Goal: Task Accomplishment & Management: Complete application form

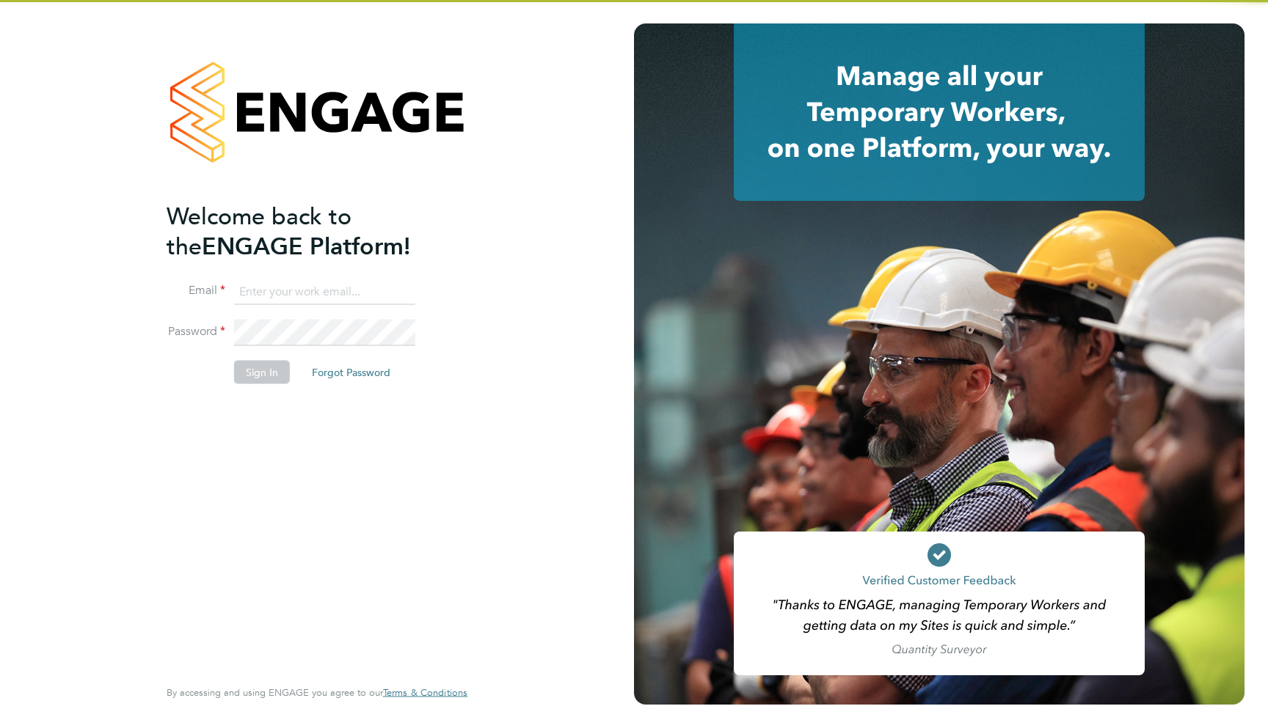
click at [370, 302] on input at bounding box center [324, 292] width 181 height 26
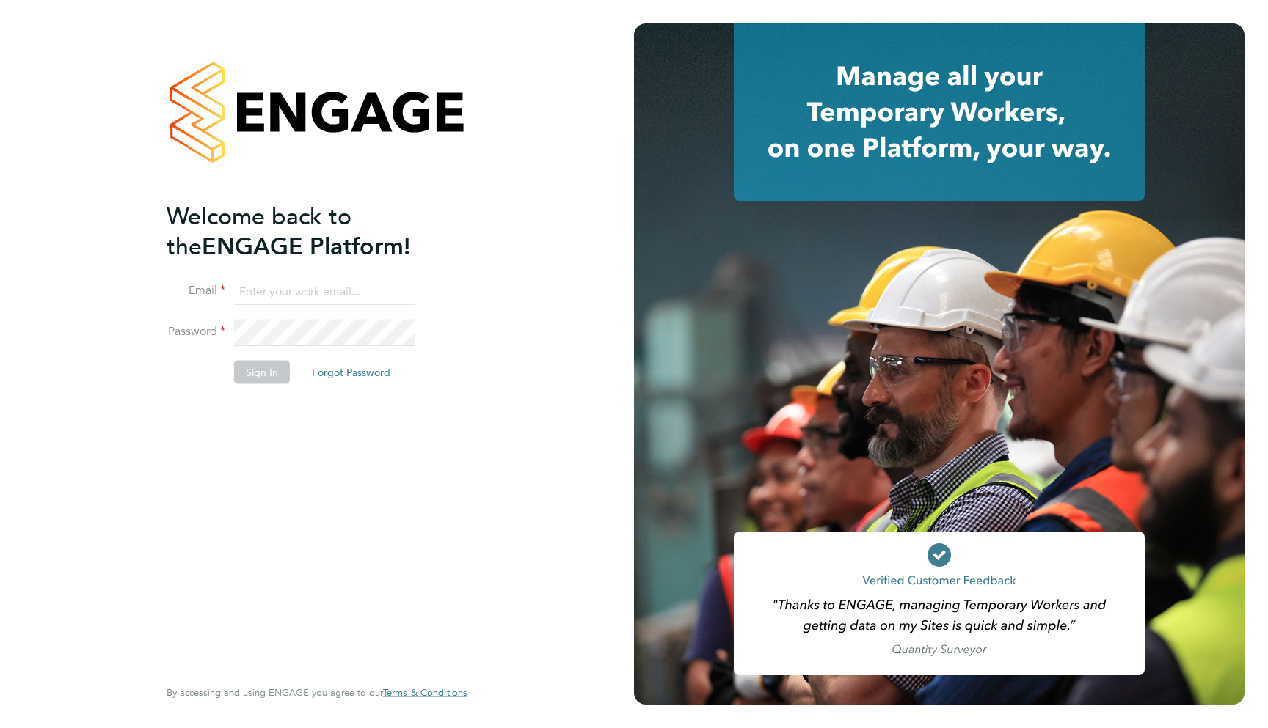
type input "support@engagelabs.io"
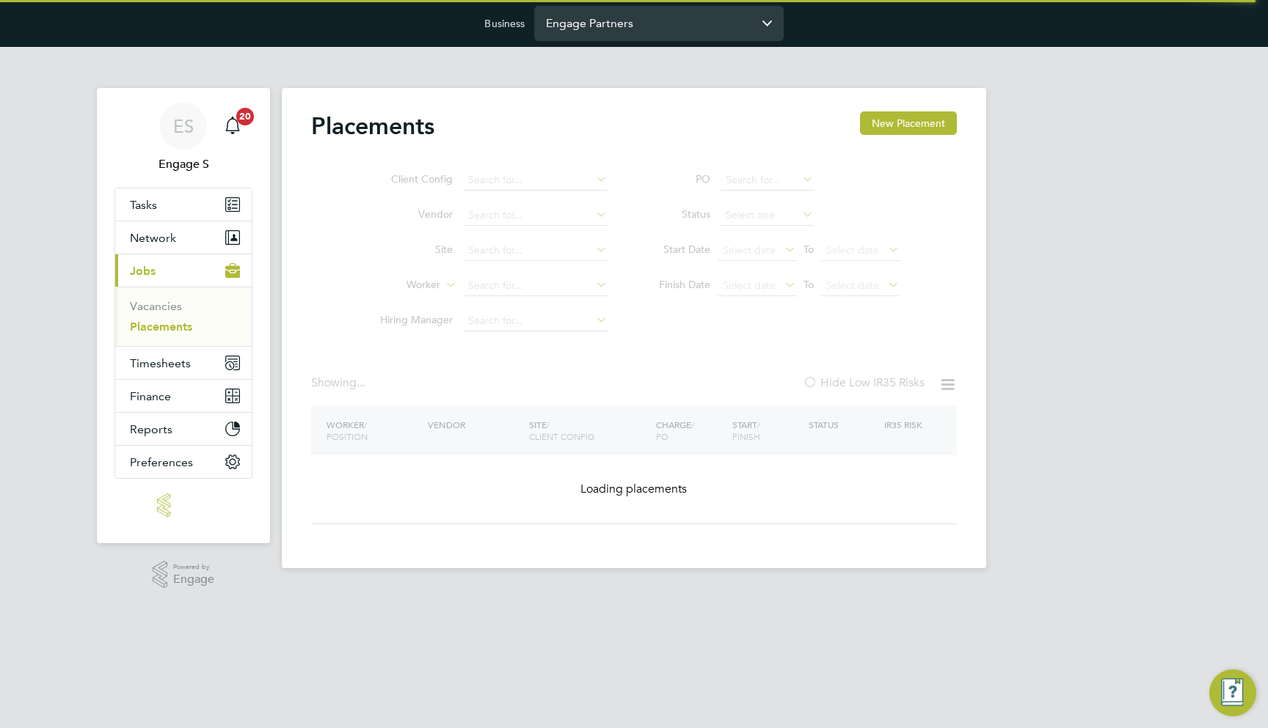
click at [643, 26] on input "Engage Partners" at bounding box center [658, 23] width 249 height 34
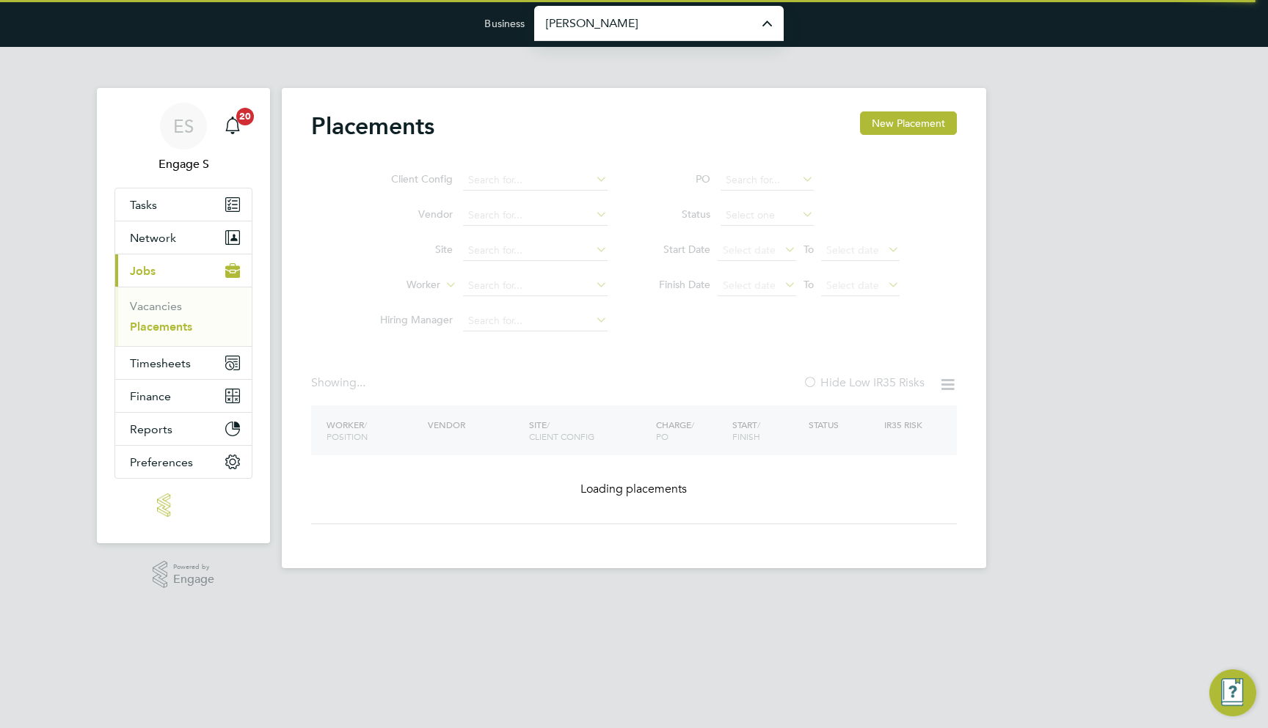
type input "Morgan Sindall Construction & Infrastructure Ltd"
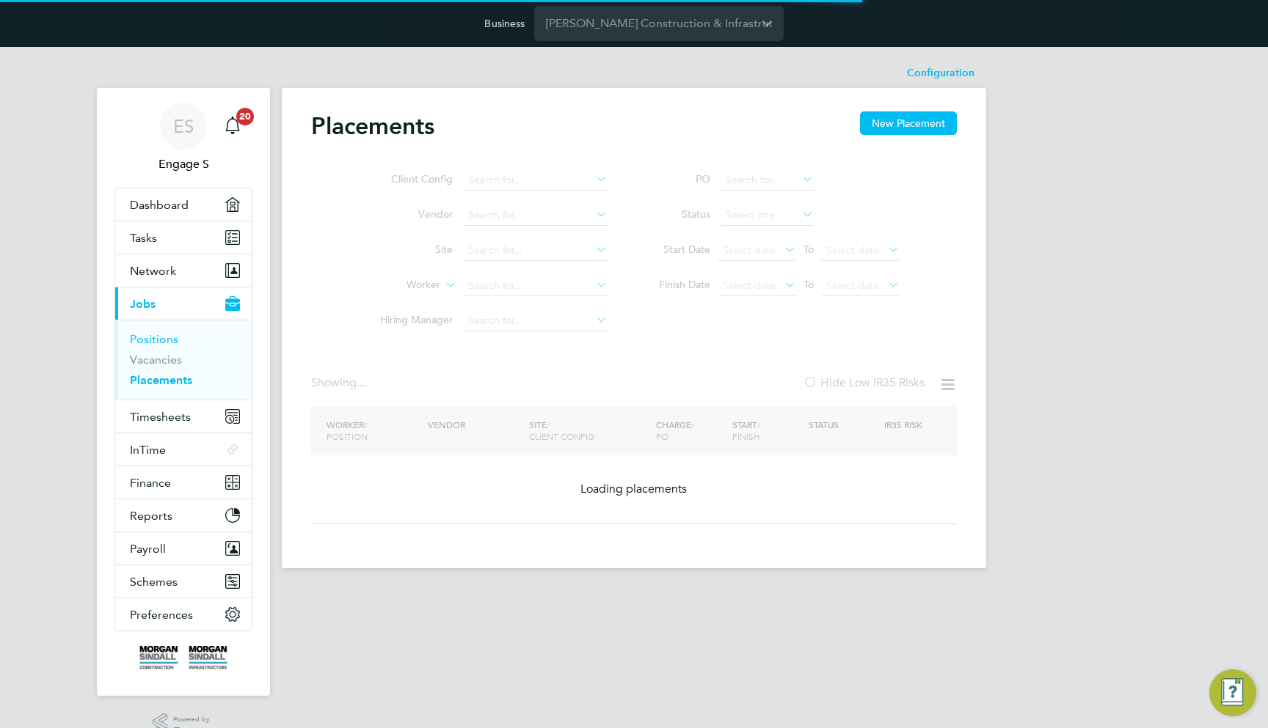
click at [167, 333] on link "Positions" at bounding box center [154, 339] width 48 height 14
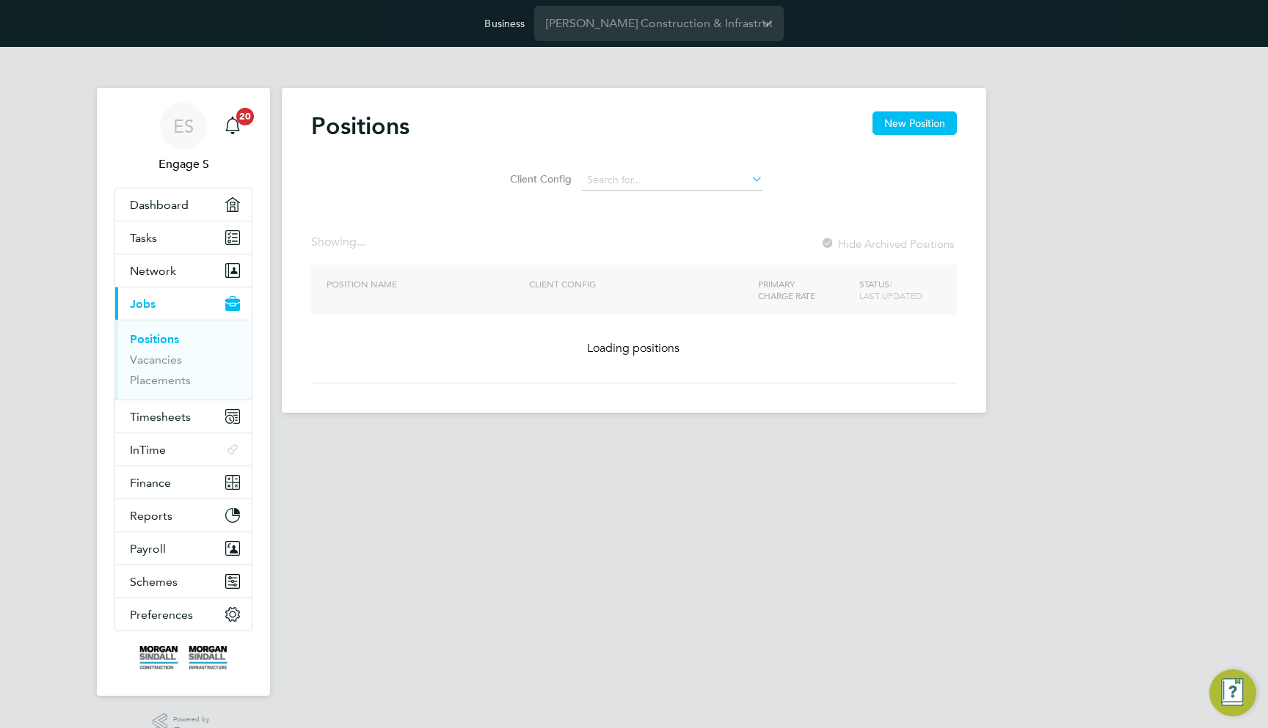
click at [810, 436] on html "Business Morgan Sindall Construction & Infrastructure Ltd ES Engage S Notificat…" at bounding box center [634, 218] width 1268 height 436
click at [138, 362] on link "Vacancies" at bounding box center [156, 360] width 52 height 14
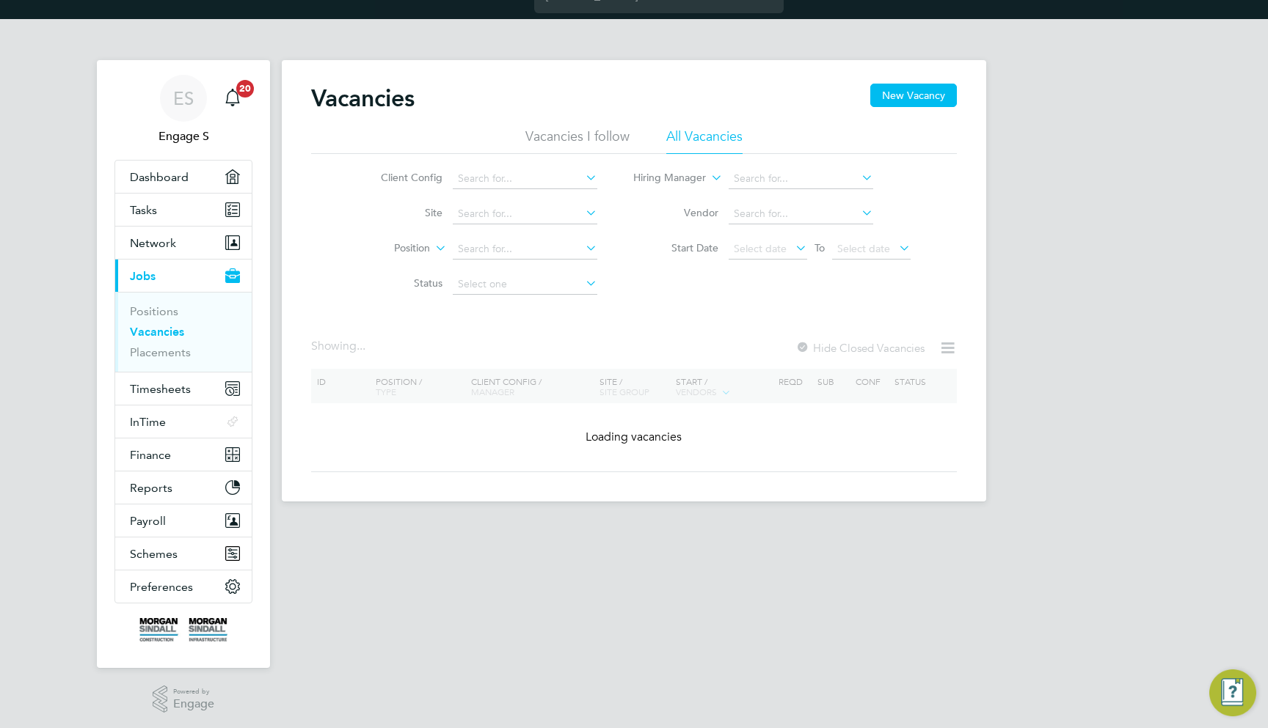
scroll to position [31, 0]
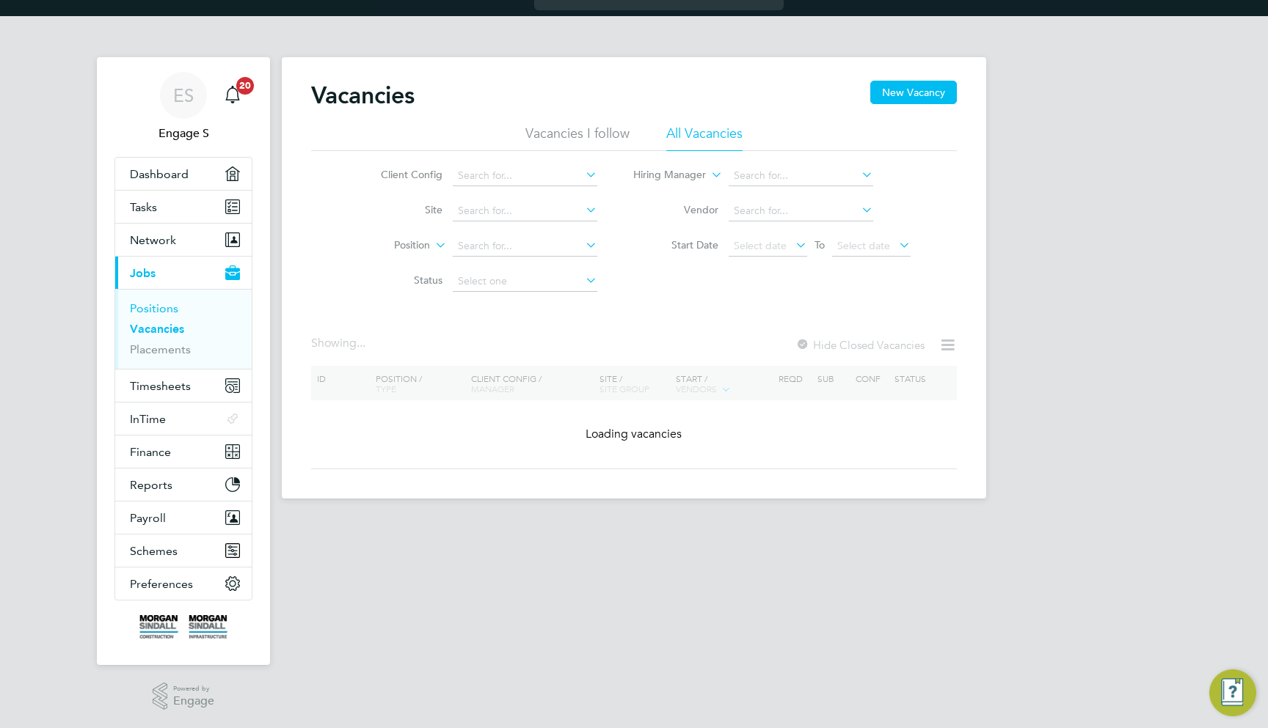
click at [147, 304] on link "Positions" at bounding box center [154, 308] width 48 height 14
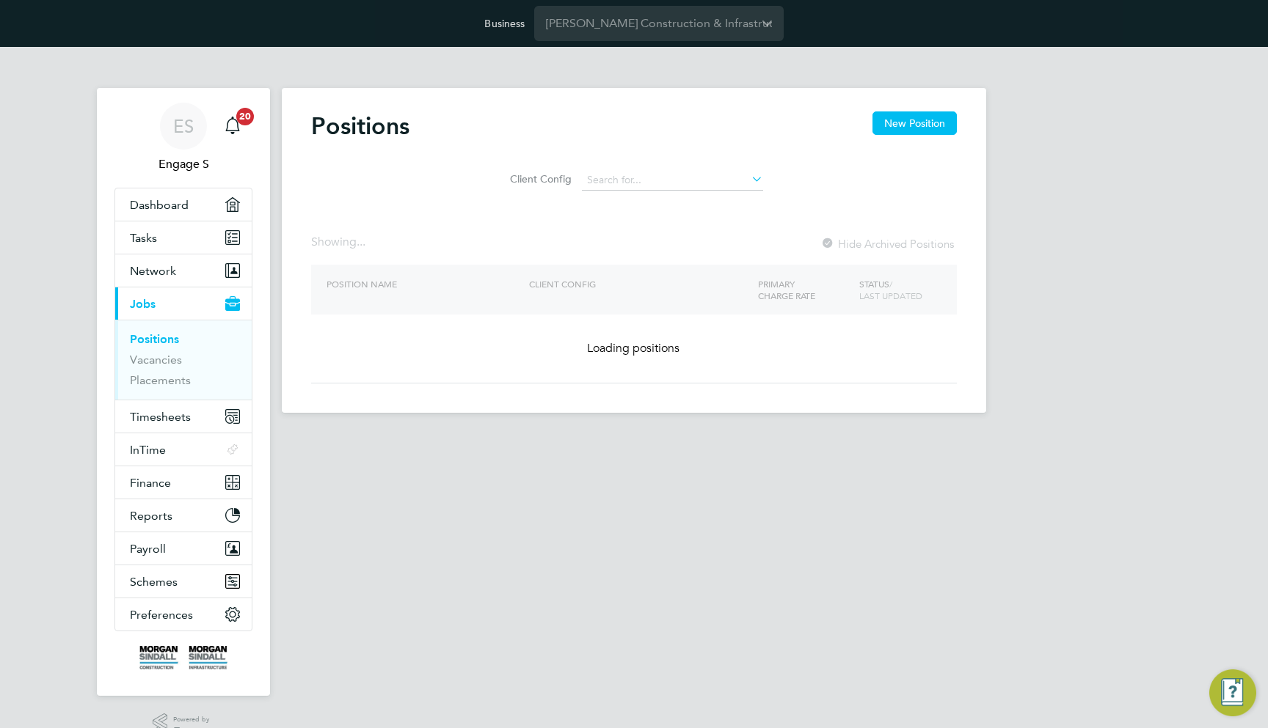
click at [574, 114] on div "Positions New Position" at bounding box center [634, 133] width 646 height 44
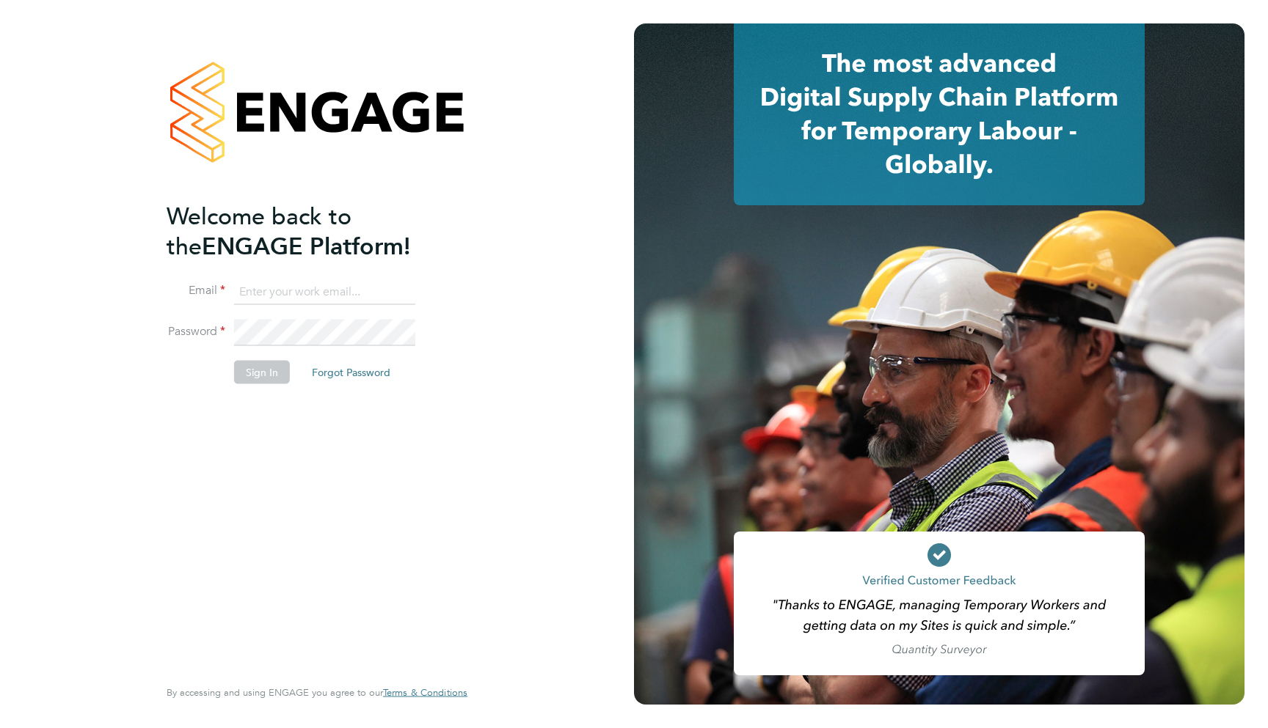
click at [358, 284] on input at bounding box center [324, 292] width 181 height 26
type input "support@engagelabs.io"
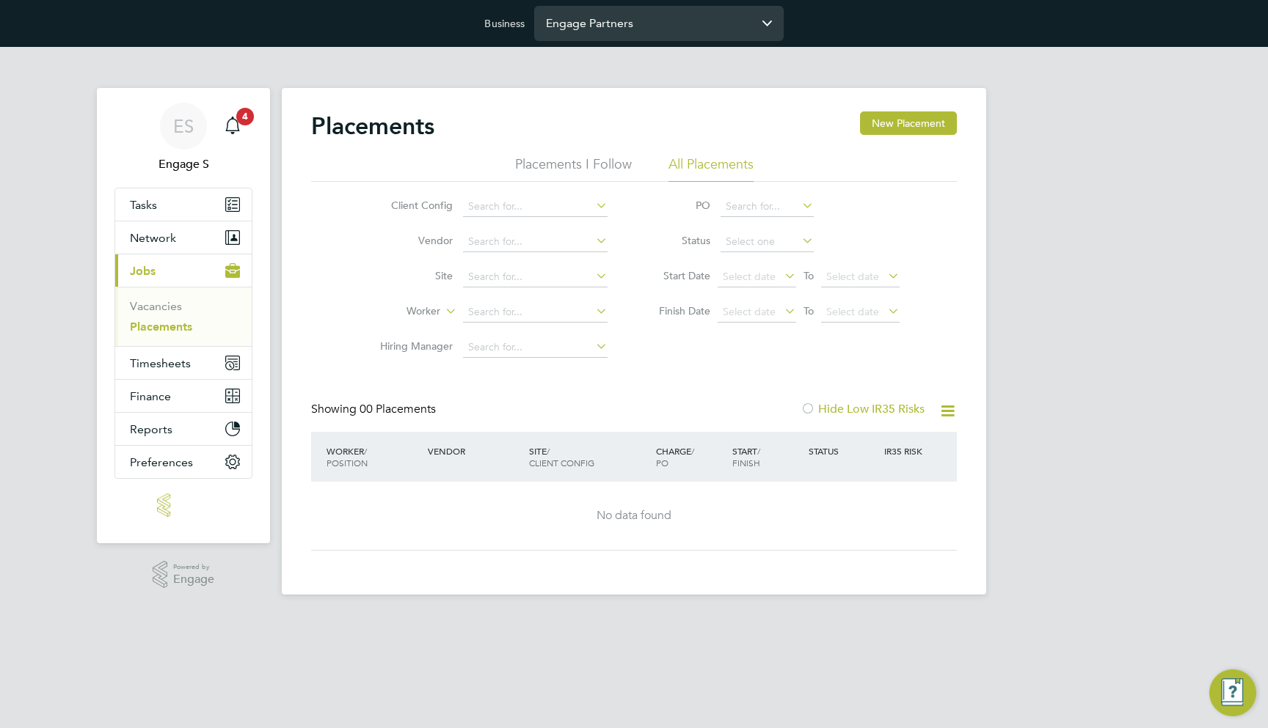
click at [564, 35] on input "Engage Partners" at bounding box center [658, 23] width 249 height 34
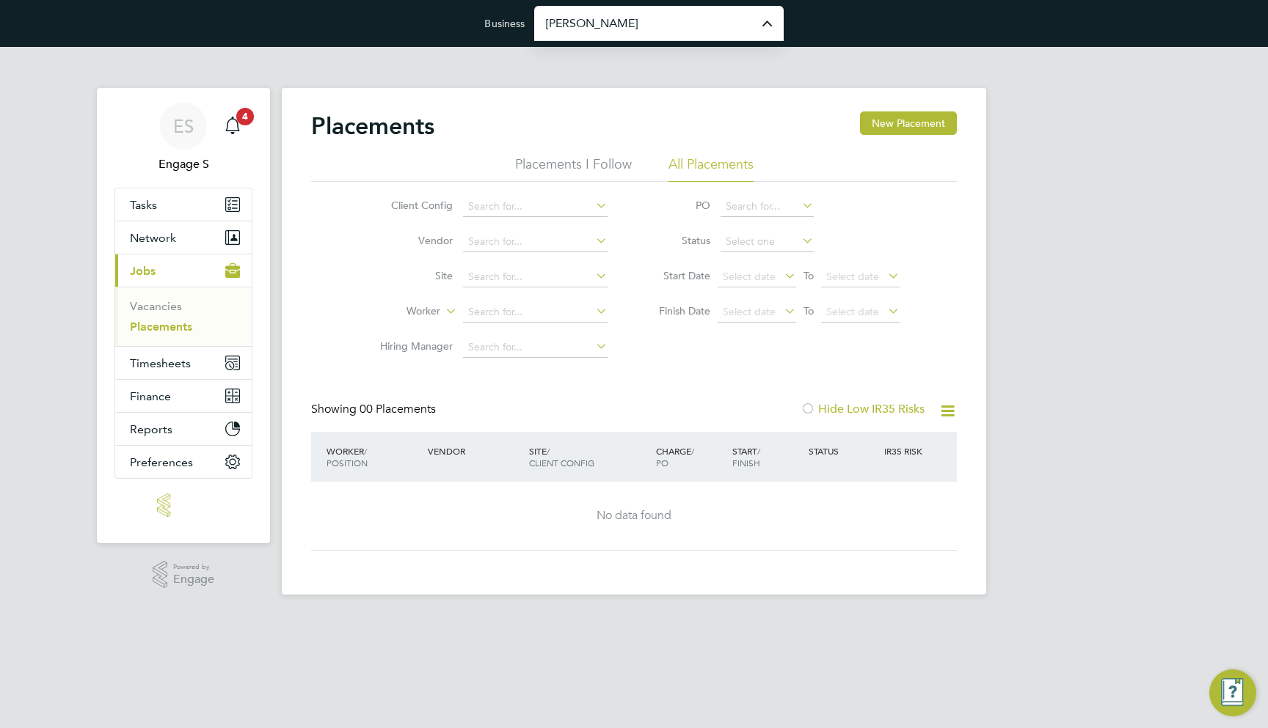
type input "Morgan Sindall Construction & Infrastructure Ltd"
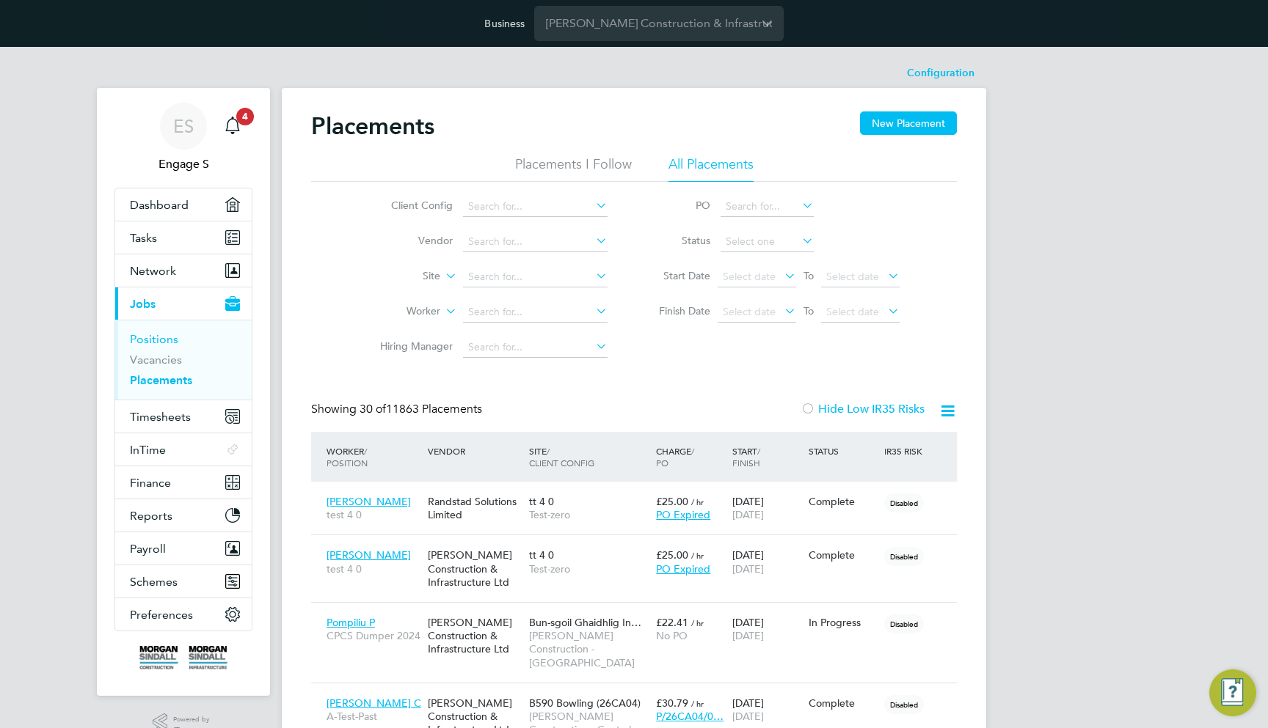
click at [165, 341] on link "Positions" at bounding box center [154, 339] width 48 height 14
click at [162, 334] on link "Positions" at bounding box center [154, 339] width 48 height 14
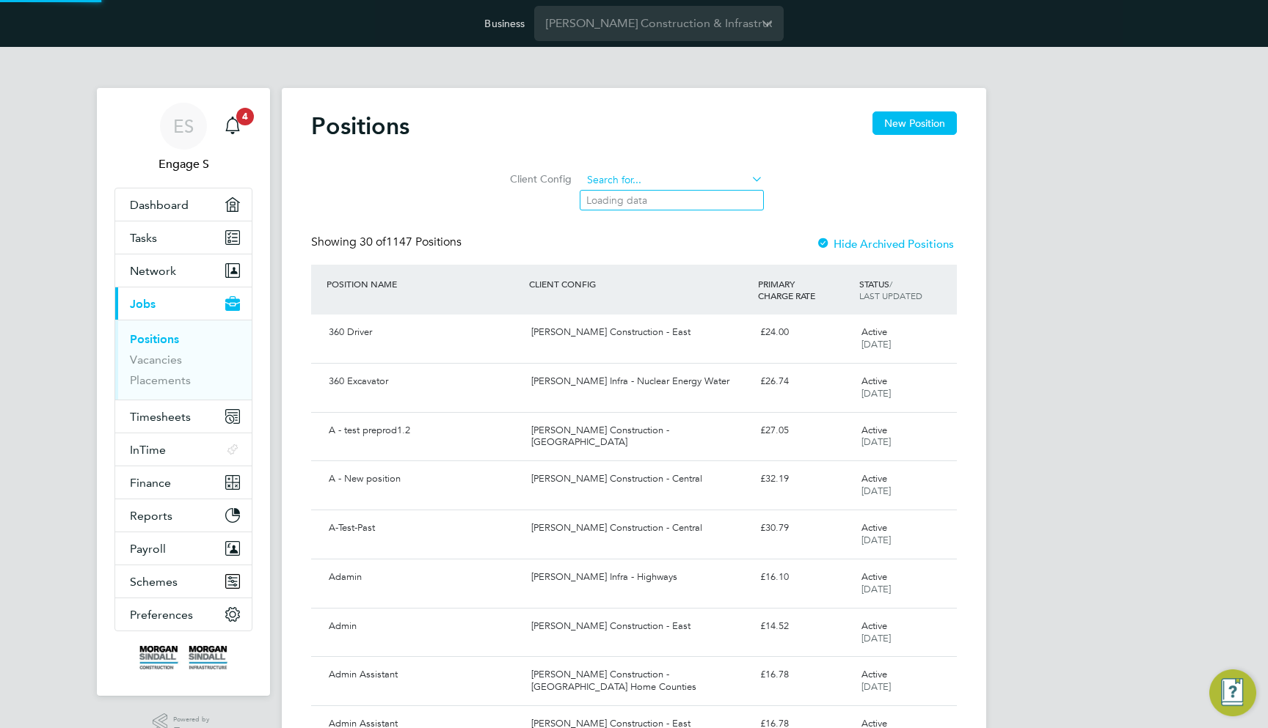
click at [607, 178] on input at bounding box center [672, 180] width 181 height 21
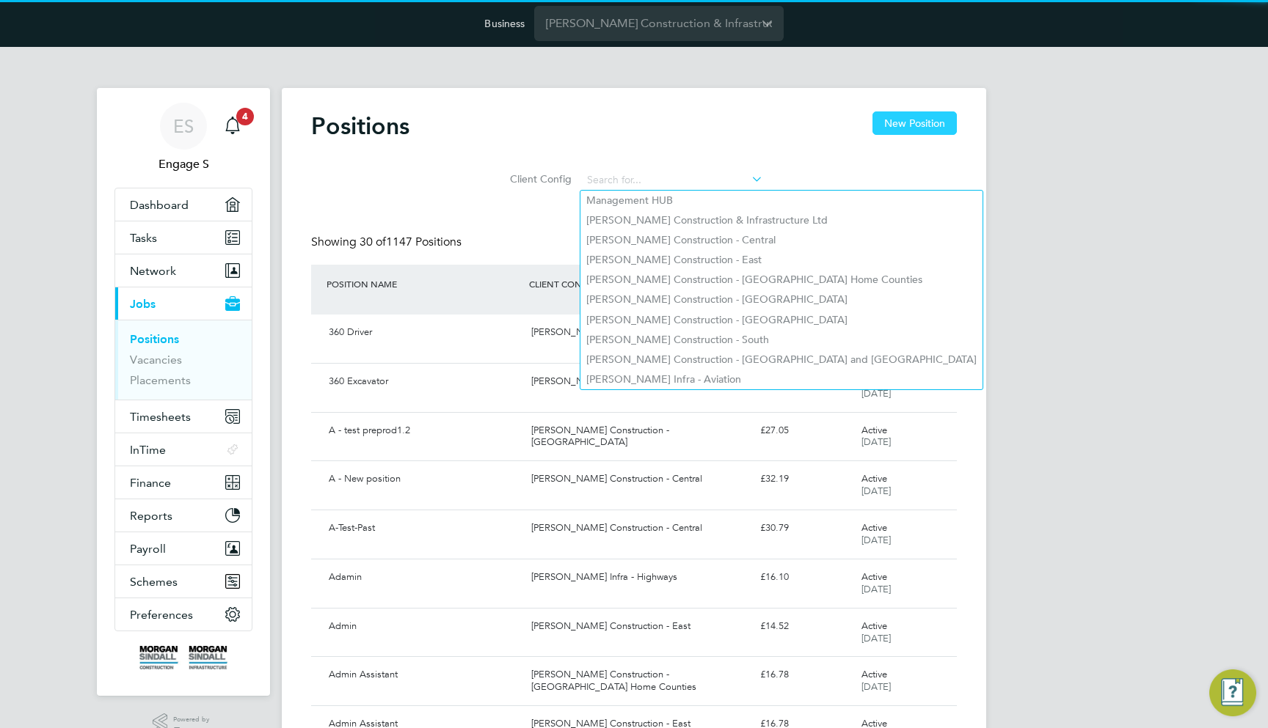
click at [880, 133] on button "New Position" at bounding box center [914, 122] width 84 height 23
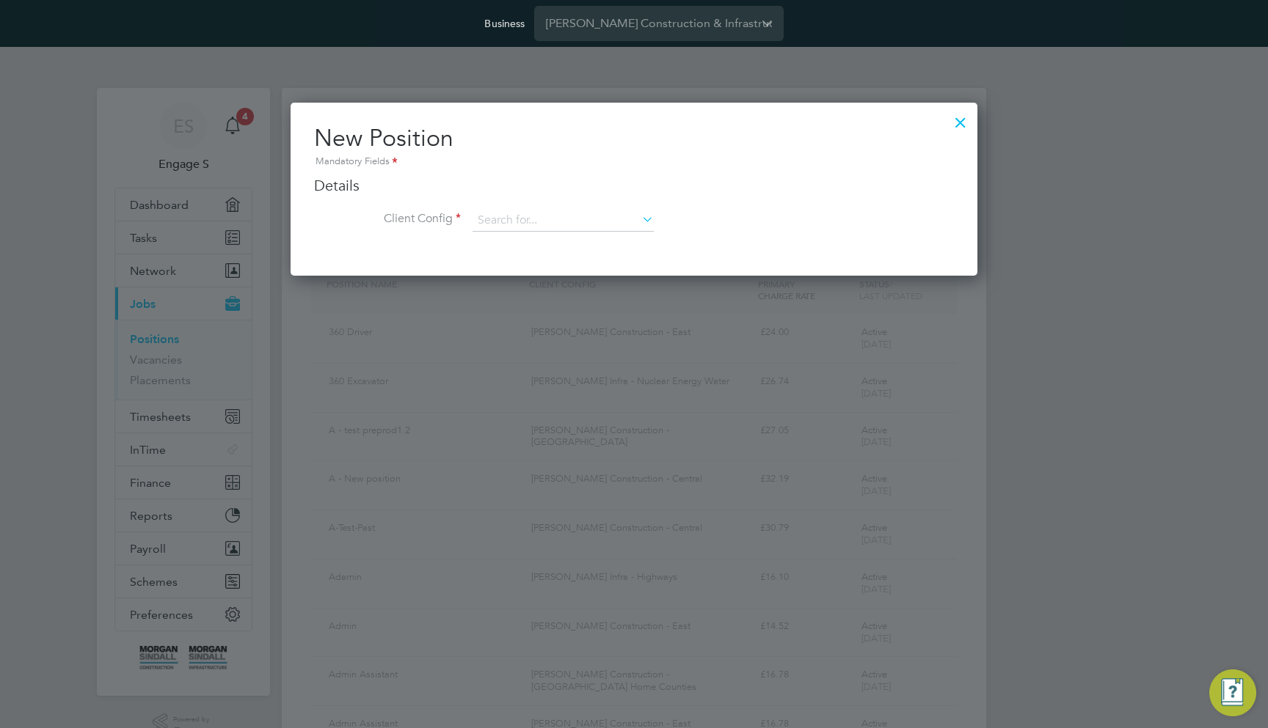
scroll to position [173, 687]
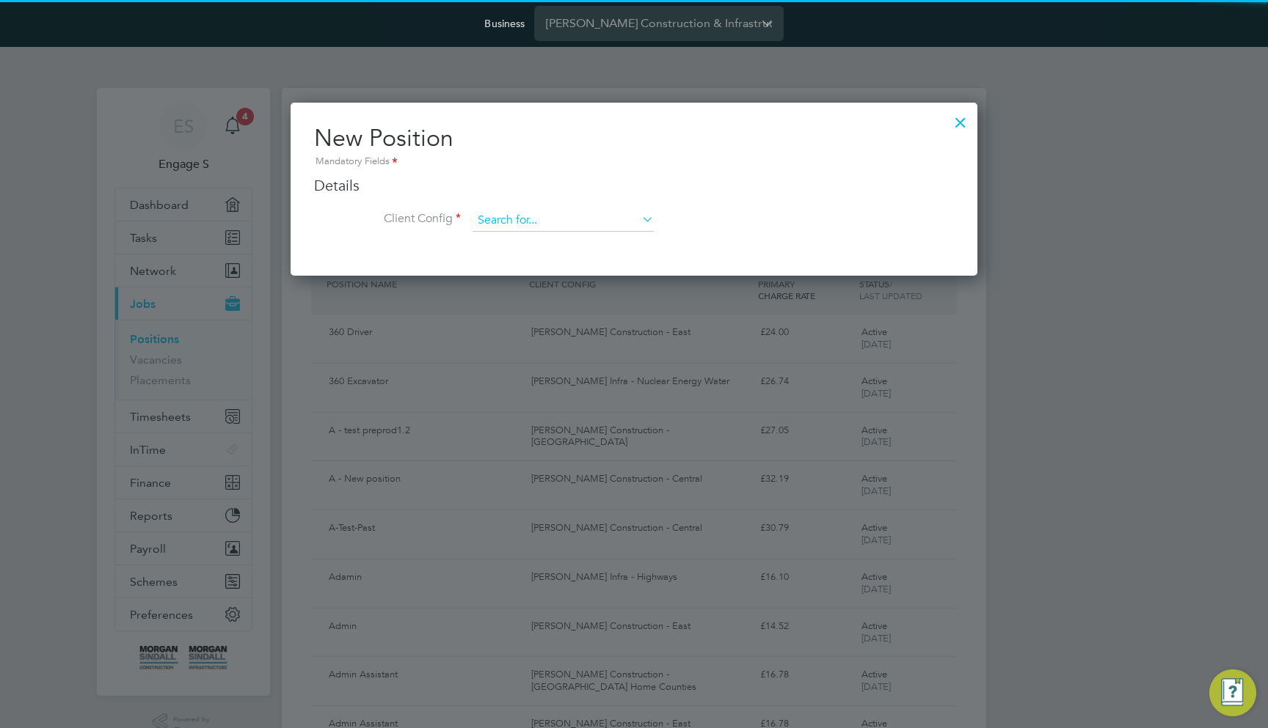
click at [549, 210] on input at bounding box center [562, 221] width 181 height 22
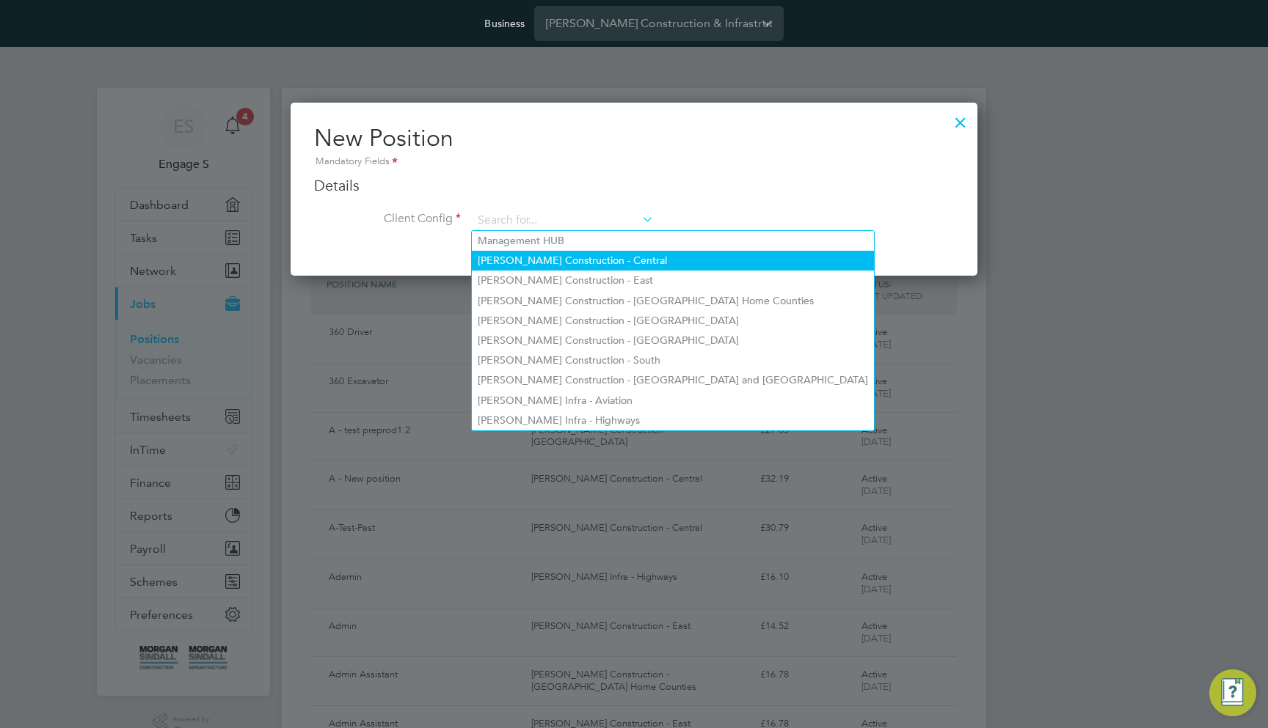
click at [579, 261] on li "[PERSON_NAME] Construction - Central" at bounding box center [673, 261] width 402 height 20
type input "[PERSON_NAME] Construction - Central"
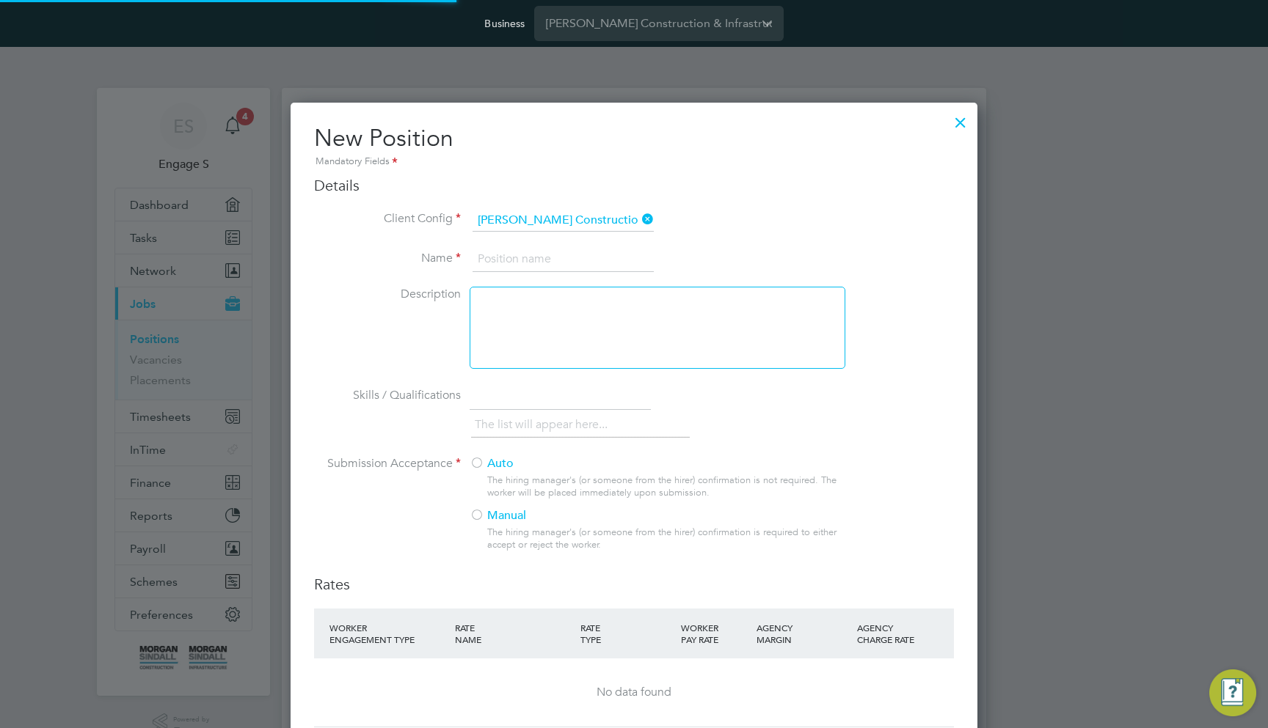
drag, startPoint x: 525, startPoint y: 267, endPoint x: 571, endPoint y: 265, distance: 46.3
click at [525, 267] on input at bounding box center [562, 259] width 181 height 26
paste input "1. Position Submission Template - DRAFT"
type input "1. Position Submission Template - DRAFT"
click at [812, 252] on li "Name 1. Position Submission Template - DRAFT" at bounding box center [634, 266] width 640 height 41
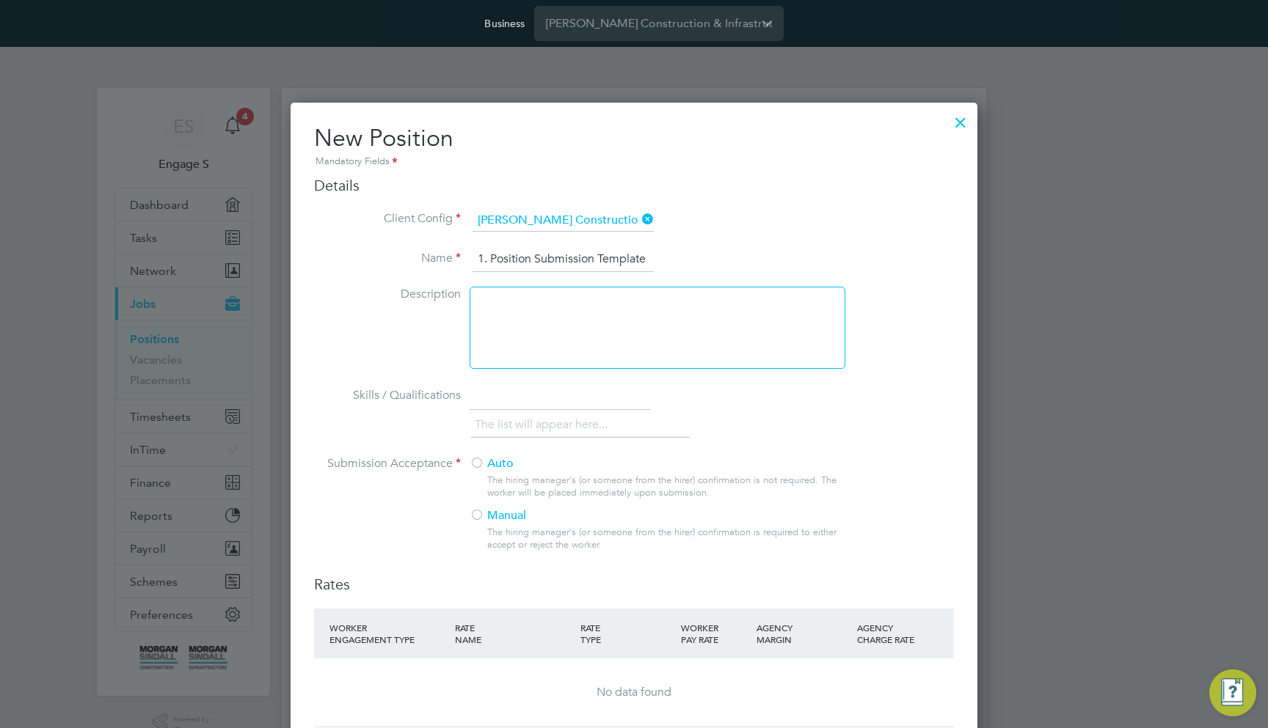
click at [543, 307] on div at bounding box center [657, 328] width 376 height 82
paste div
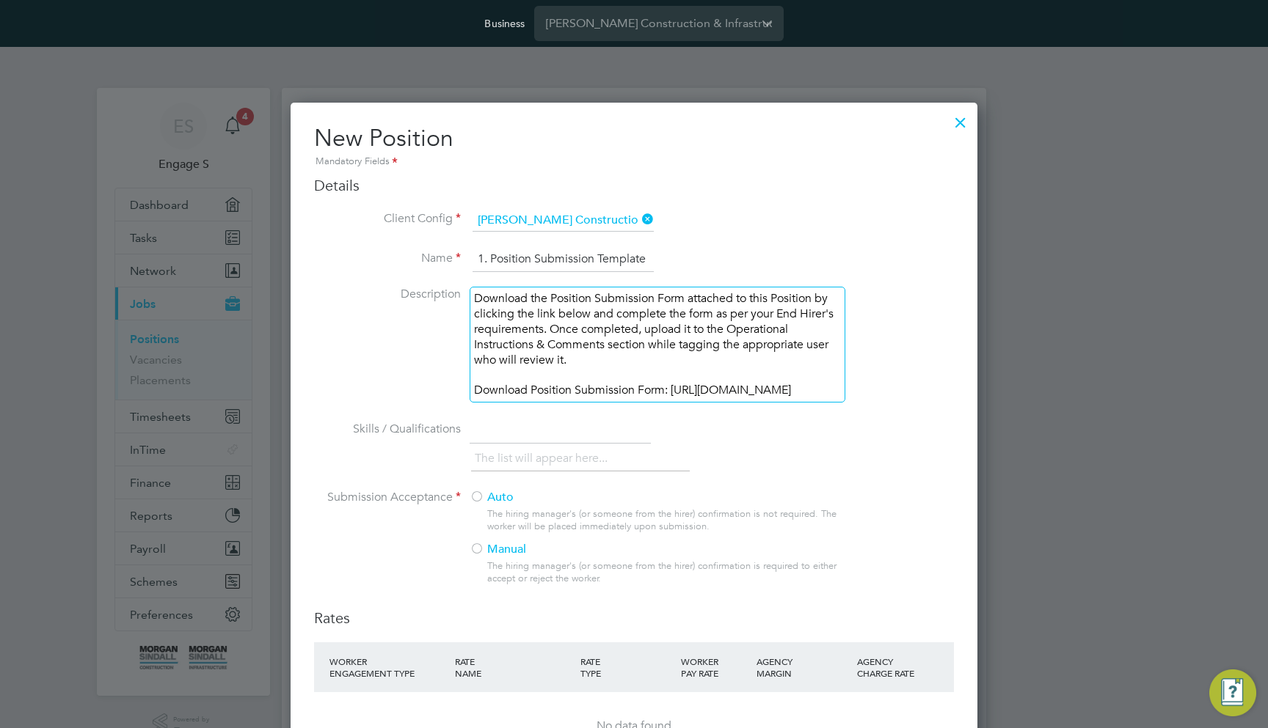
click at [583, 318] on div "Download the Position Submission Form attached to this Position by clicking the…" at bounding box center [657, 329] width 367 height 76
click at [691, 390] on div "Download Position Submission Form: https://team.engagetech.com/wp-content/uploa…" at bounding box center [657, 390] width 367 height 15
click at [554, 299] on div "Download the Position Submission Form attached to this Position by clicking the…" at bounding box center [657, 329] width 367 height 76
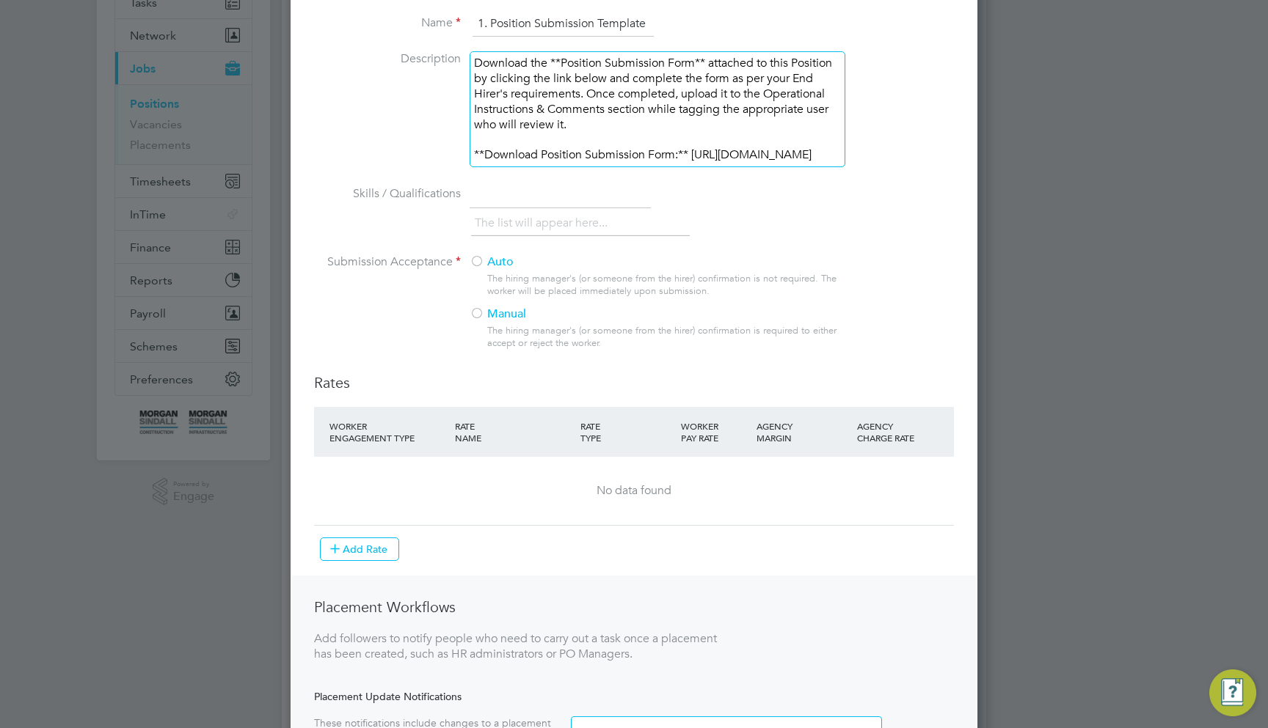
scroll to position [271, 0]
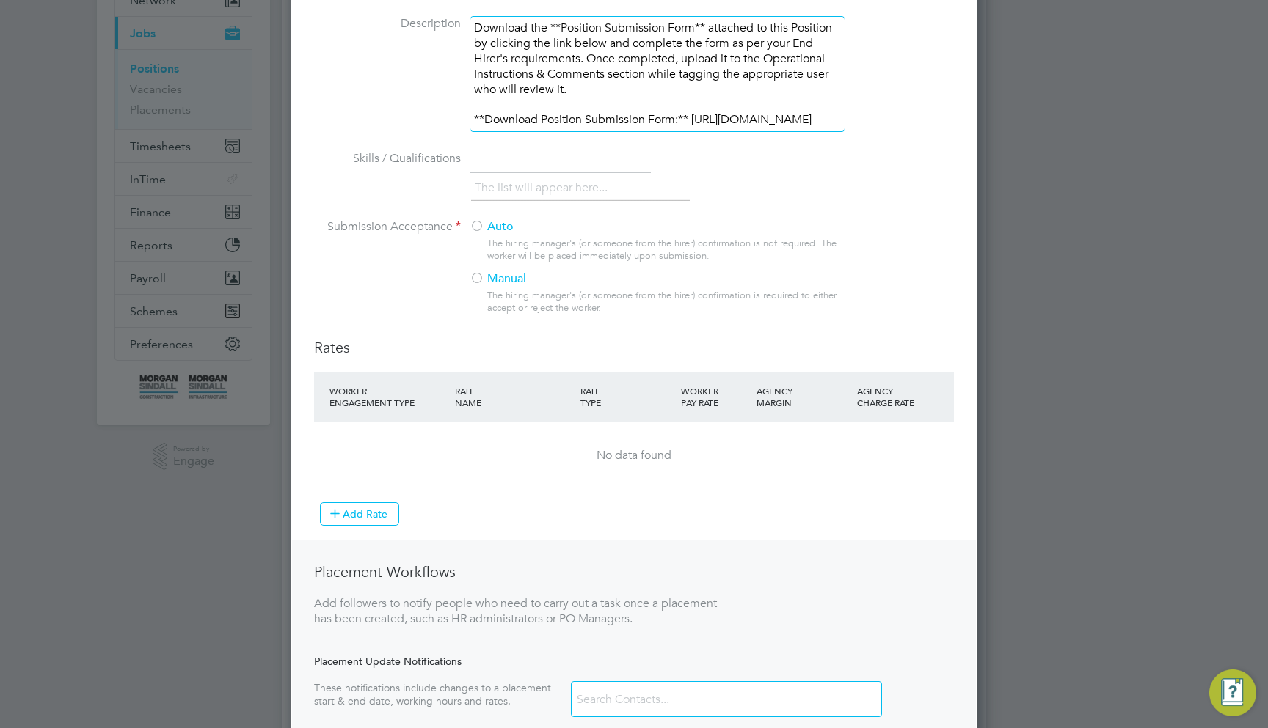
click at [479, 287] on div at bounding box center [476, 279] width 15 height 15
click at [368, 526] on button "Add Rate" at bounding box center [359, 513] width 79 height 23
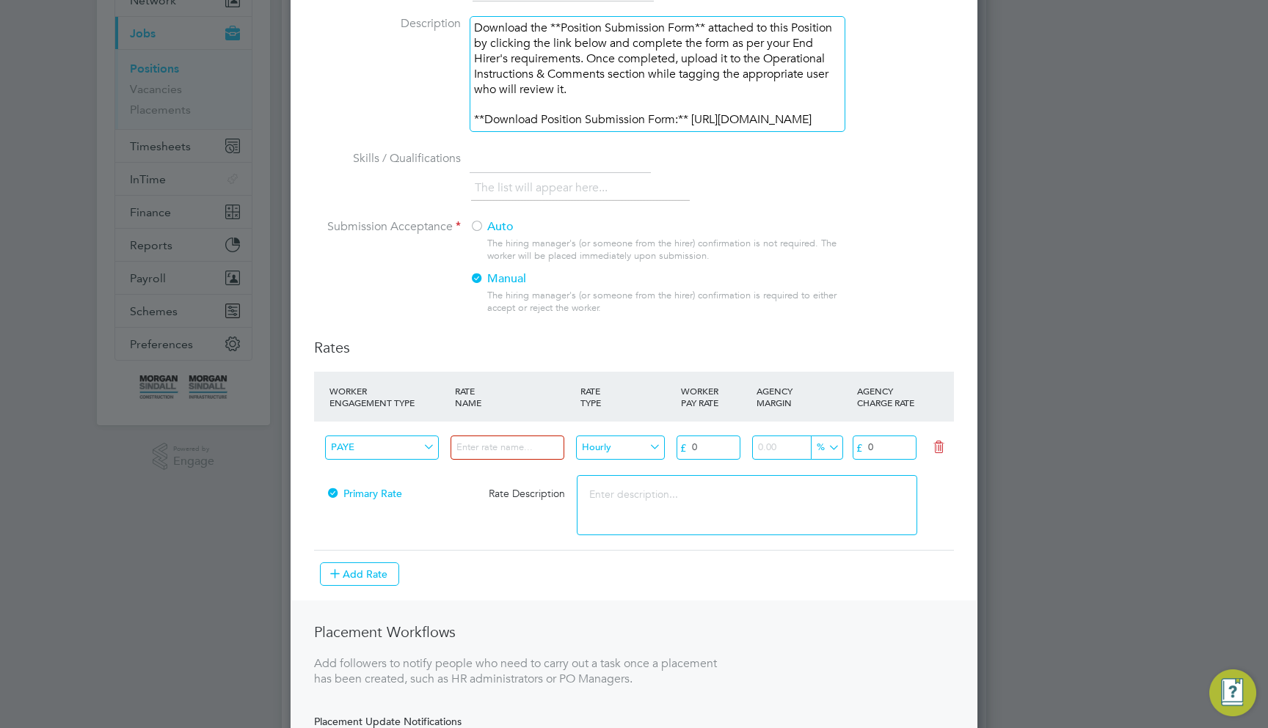
scroll to position [1070, 687]
click at [472, 460] on input at bounding box center [507, 448] width 114 height 24
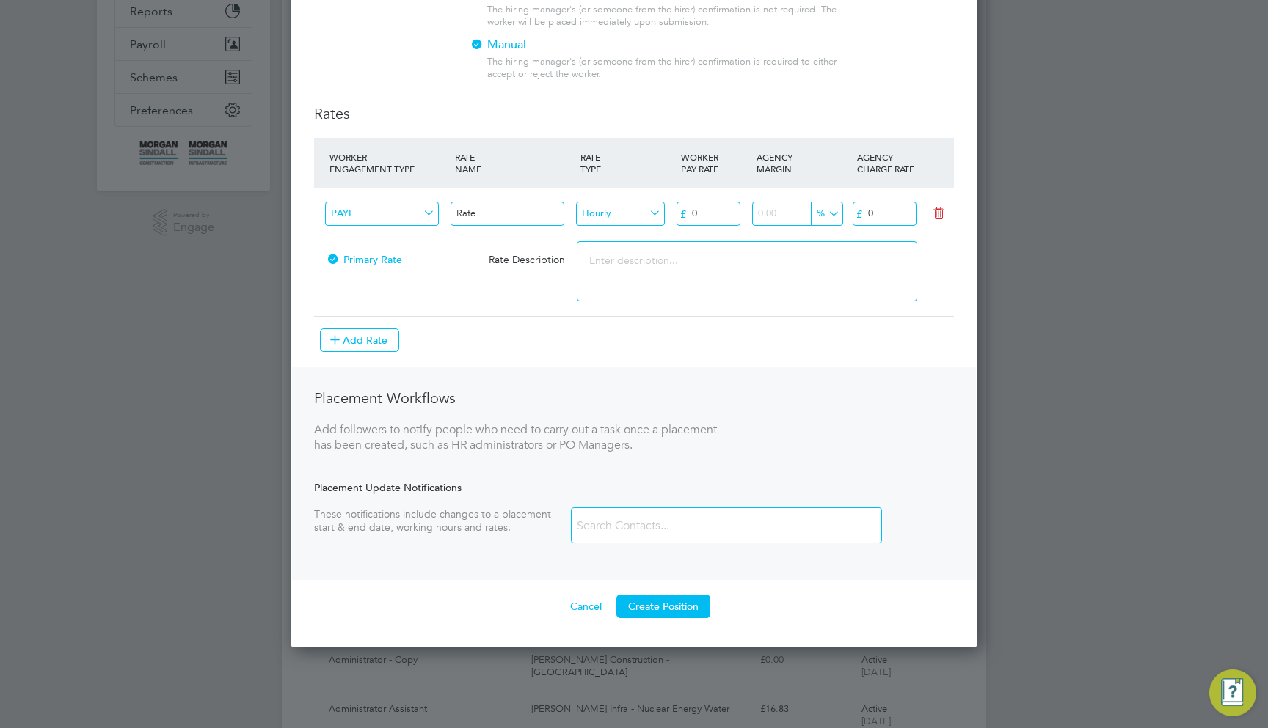
scroll to position [511, 0]
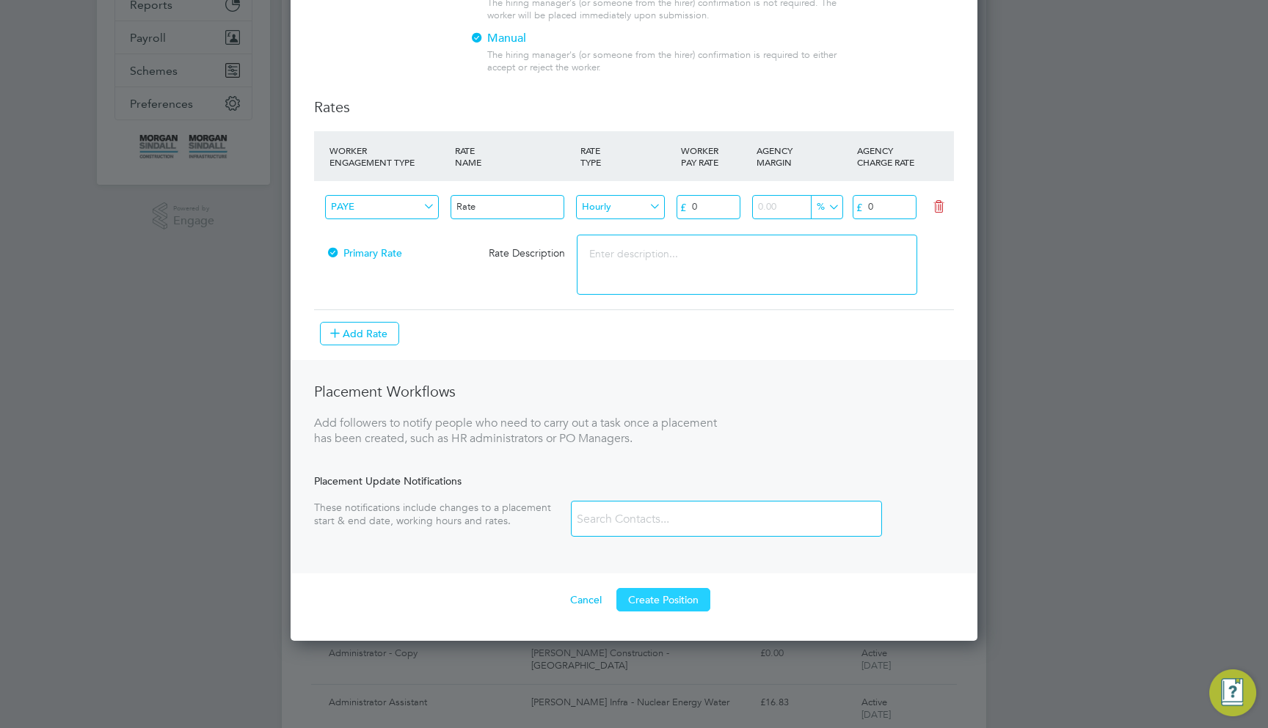
type input "Rate"
click at [673, 612] on button "Create Position" at bounding box center [663, 599] width 94 height 23
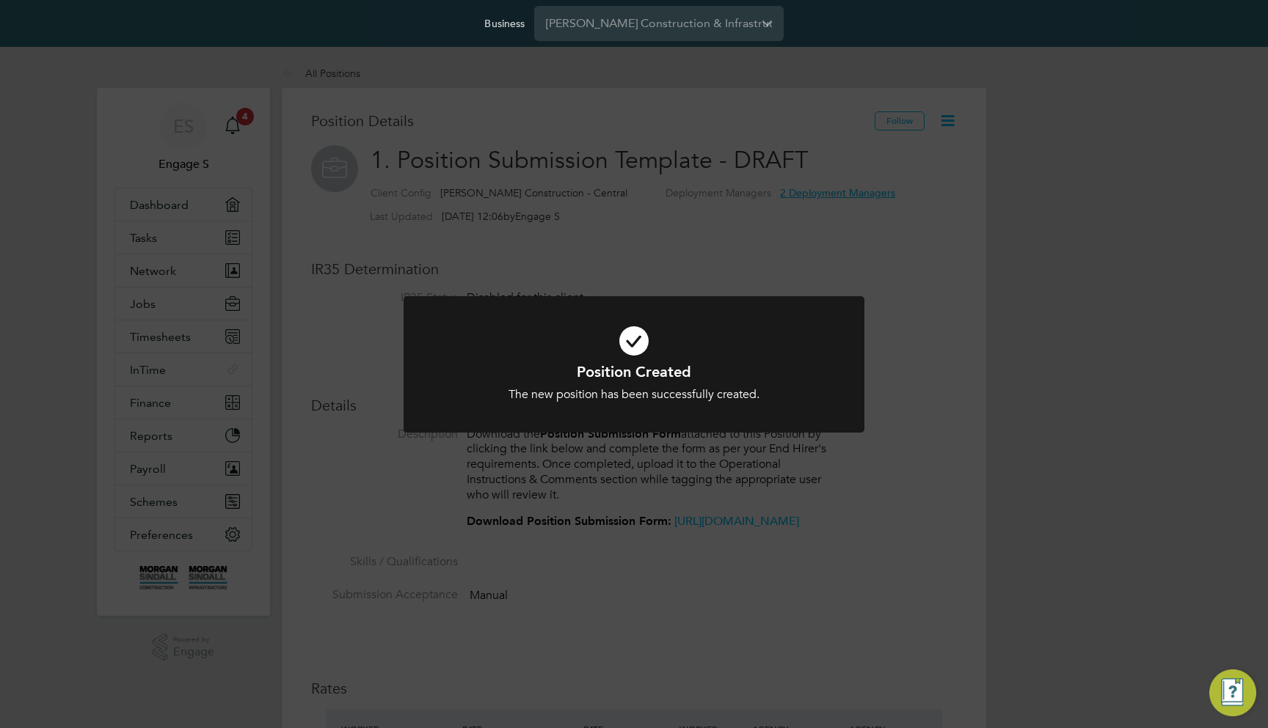
scroll to position [24, 122]
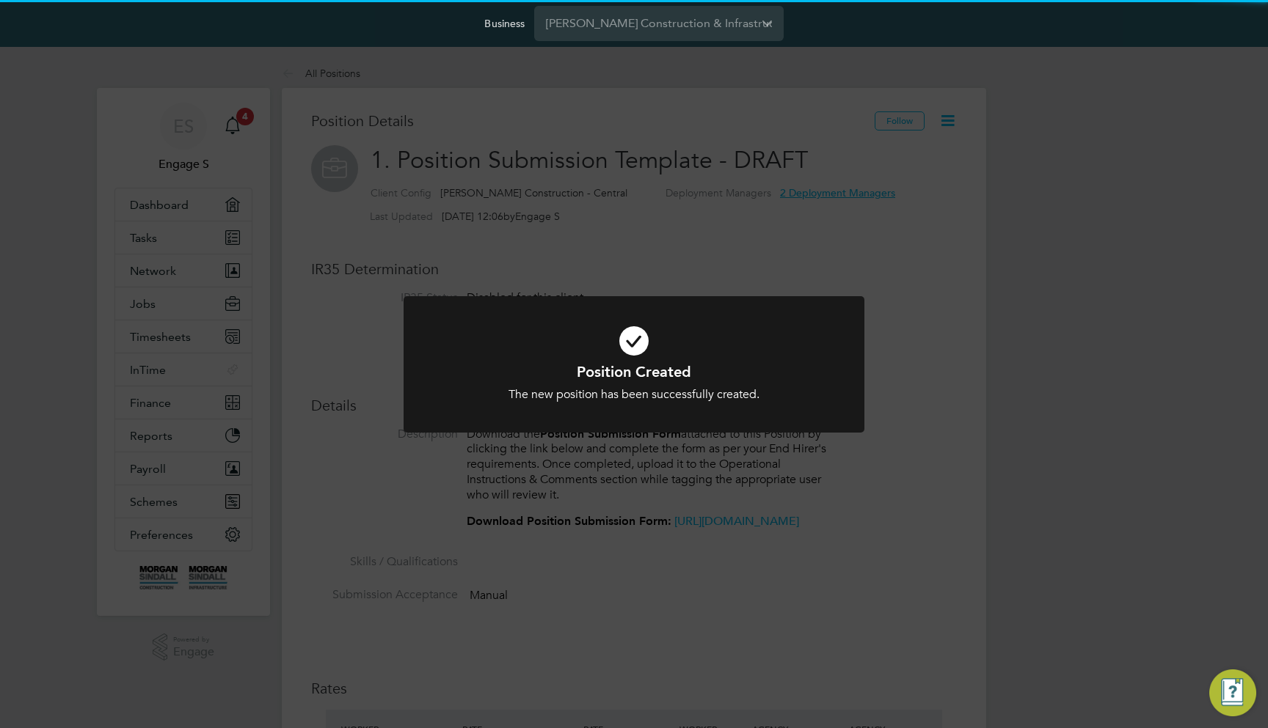
click at [780, 511] on div "Position Created The new position has been successfully created. Cancel Okay" at bounding box center [634, 364] width 1268 height 728
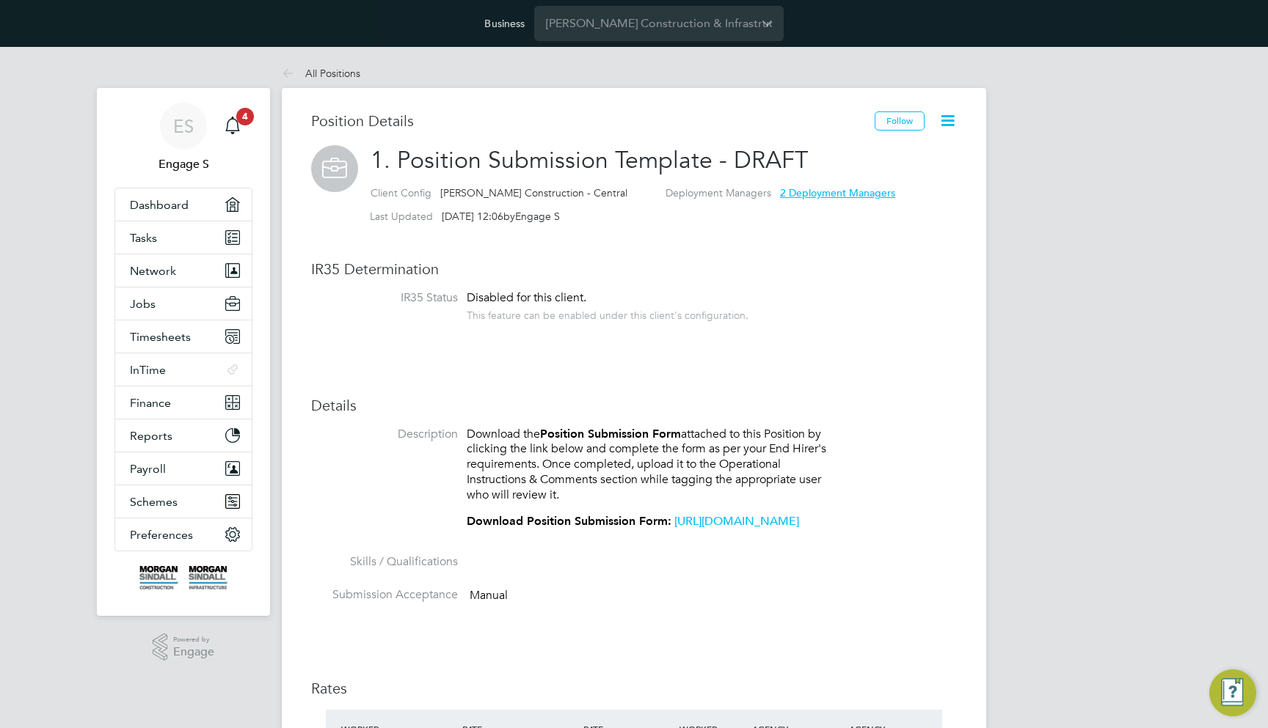
scroll to position [0, 0]
click at [626, 289] on div "Position Details Follow 1. Position Submission Template - DRAFT Client Config M…" at bounding box center [634, 672] width 646 height 1122
click at [674, 529] on link "https://team.engagetech.com/wp-content/uploads/Position-Submission-Form.pdf" at bounding box center [736, 521] width 125 height 15
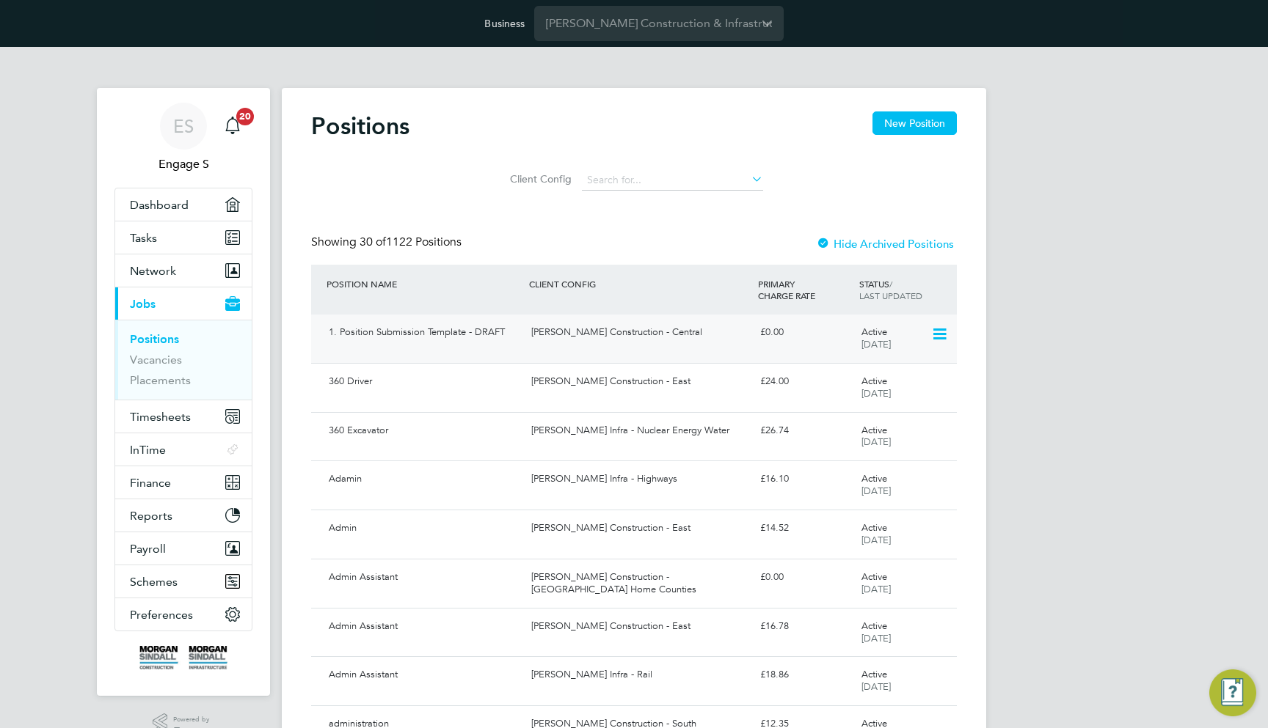
click at [493, 346] on div "1. Position Submission Template - DRAFT Morgan Sindall Construction - Central £…" at bounding box center [634, 339] width 646 height 48
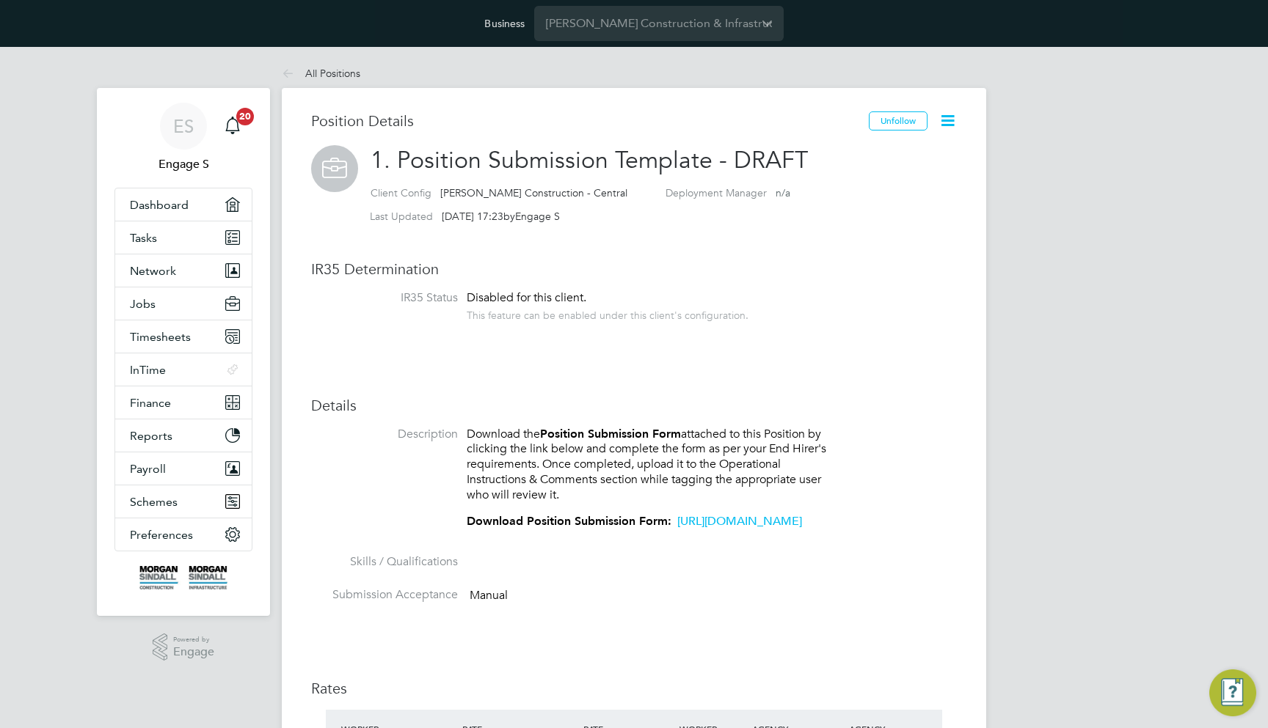
scroll to position [91, 0]
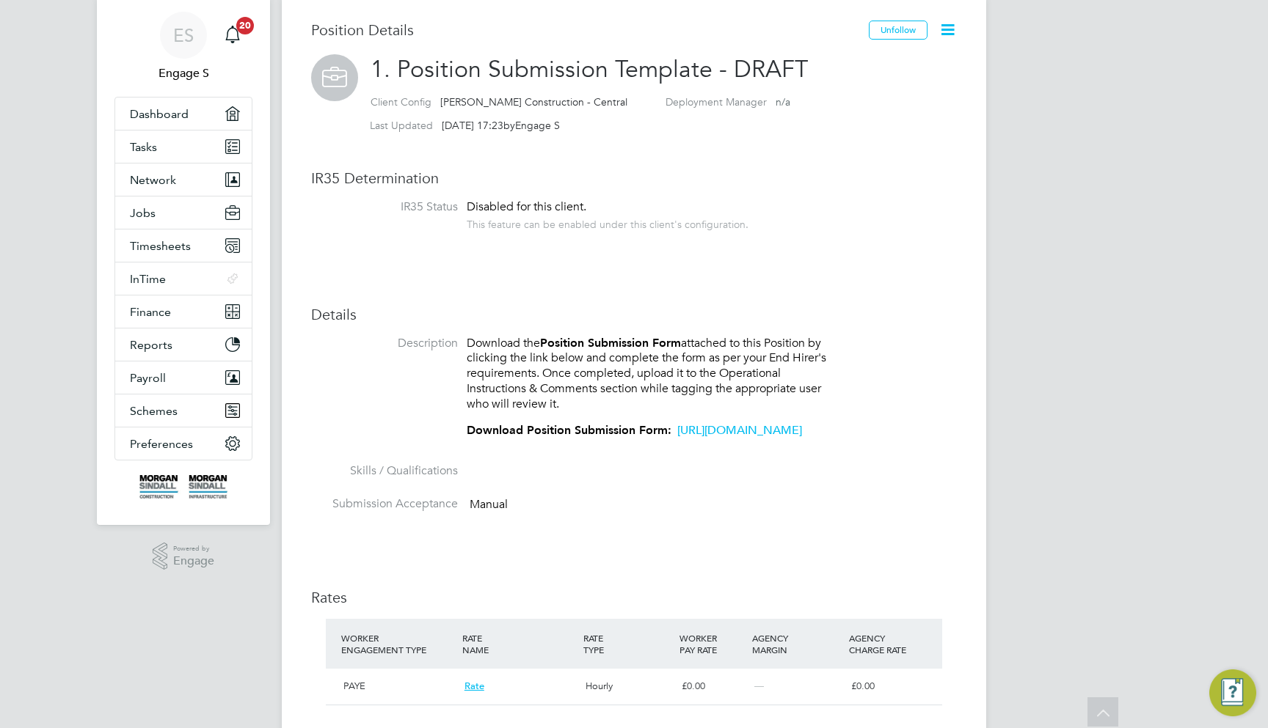
click at [677, 438] on link "[URL][DOMAIN_NAME]" at bounding box center [739, 430] width 125 height 15
